Goal: Information Seeking & Learning: Learn about a topic

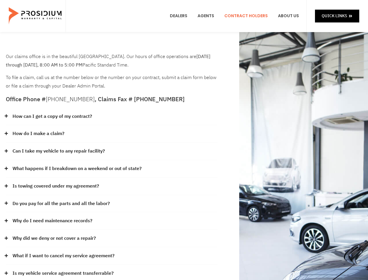
click at [184, 140] on div "How do I make a claim?" at bounding box center [111, 133] width 211 height 17
click at [112, 116] on div "How can I get a copy of my contract?" at bounding box center [111, 116] width 211 height 17
click at [52, 116] on link "How can I get a copy of my contract?" at bounding box center [53, 116] width 80 height 8
click at [112, 134] on div "How do I make a claim?" at bounding box center [111, 133] width 211 height 17
click at [38, 133] on link "How do I make a claim?" at bounding box center [39, 133] width 52 height 8
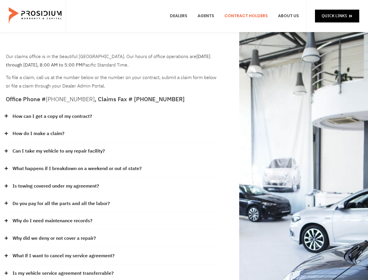
click at [112, 151] on div "Can I take my vehicle to any repair facility?" at bounding box center [111, 150] width 211 height 17
click at [59, 151] on link "Can I take my vehicle to any repair facility?" at bounding box center [59, 151] width 92 height 8
click at [112, 169] on link "What happens if I breakdown on a weekend or out of state?" at bounding box center [77, 168] width 129 height 8
click at [76, 168] on link "What happens if I breakdown on a weekend or out of state?" at bounding box center [77, 168] width 129 height 8
click at [112, 186] on div "Is towing covered under my agreement?" at bounding box center [111, 185] width 211 height 17
